Goal: Task Accomplishment & Management: Manage account settings

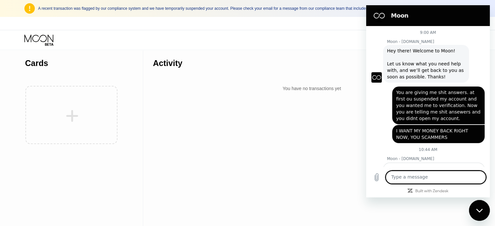
scroll to position [130, 0]
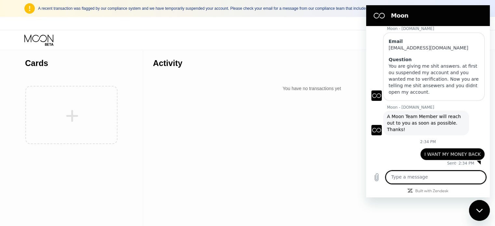
click at [478, 213] on div "Close messaging window" at bounding box center [479, 211] width 20 height 20
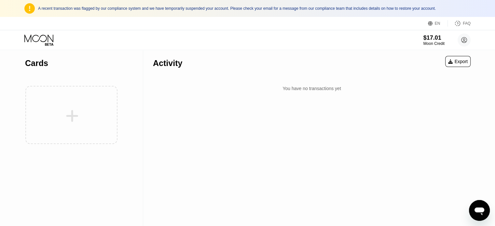
click at [66, 117] on div at bounding box center [71, 114] width 93 height 71
click at [78, 117] on div at bounding box center [71, 114] width 93 height 71
click at [482, 212] on icon "Open messaging window" at bounding box center [479, 211] width 10 height 8
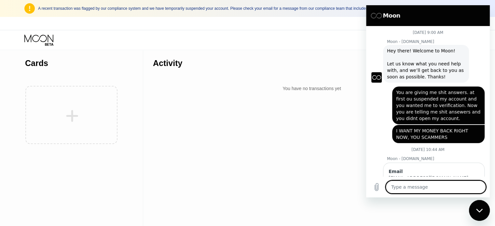
scroll to position [121, 0]
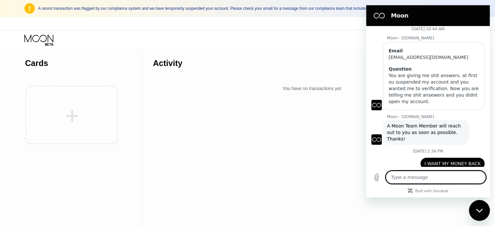
click at [286, 135] on div "Activity Export You have no transactions yet" at bounding box center [311, 138] width 337 height 176
click at [474, 210] on div "Close messaging window" at bounding box center [479, 211] width 20 height 20
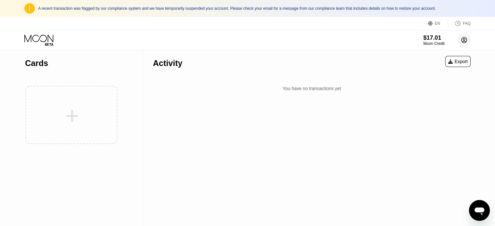
click at [467, 42] on circle at bounding box center [463, 39] width 13 height 13
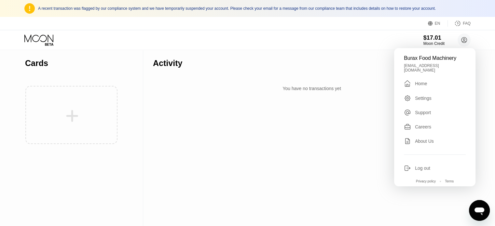
click at [429, 96] on div "Settings" at bounding box center [423, 98] width 17 height 5
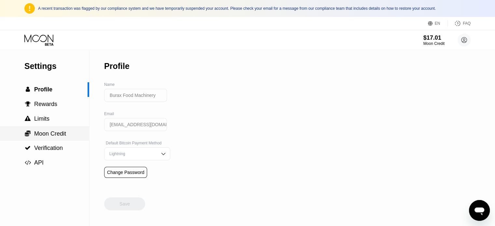
click at [48, 140] on div " Moon Credit" at bounding box center [44, 133] width 89 height 15
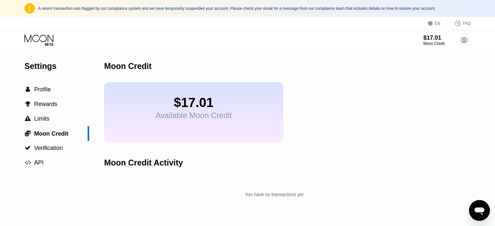
click at [190, 116] on div "Available Moon Credit" at bounding box center [193, 115] width 76 height 9
click at [191, 108] on div "$17.01" at bounding box center [193, 102] width 76 height 15
click at [36, 121] on span "Limits" at bounding box center [41, 118] width 15 height 7
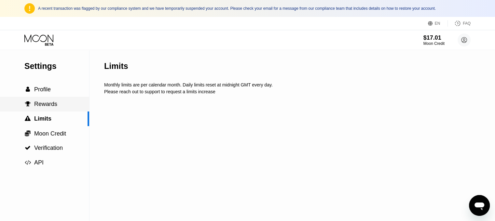
click at [43, 107] on span "Rewards" at bounding box center [45, 104] width 23 height 7
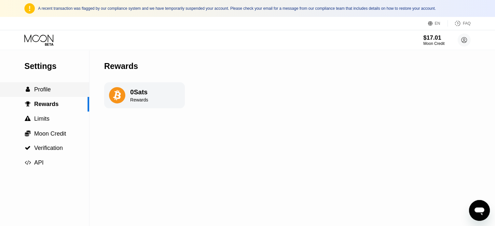
click at [47, 96] on div " Profile" at bounding box center [44, 89] width 89 height 15
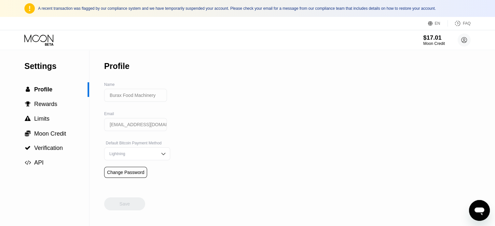
click at [431, 39] on div "$17.01" at bounding box center [434, 37] width 22 height 7
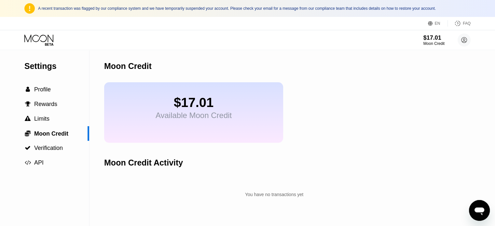
click at [44, 42] on icon at bounding box center [39, 39] width 30 height 11
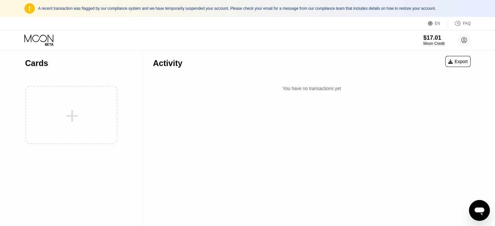
click at [76, 110] on div at bounding box center [71, 114] width 93 height 71
click at [75, 115] on div at bounding box center [71, 114] width 93 height 71
type textarea "x"
